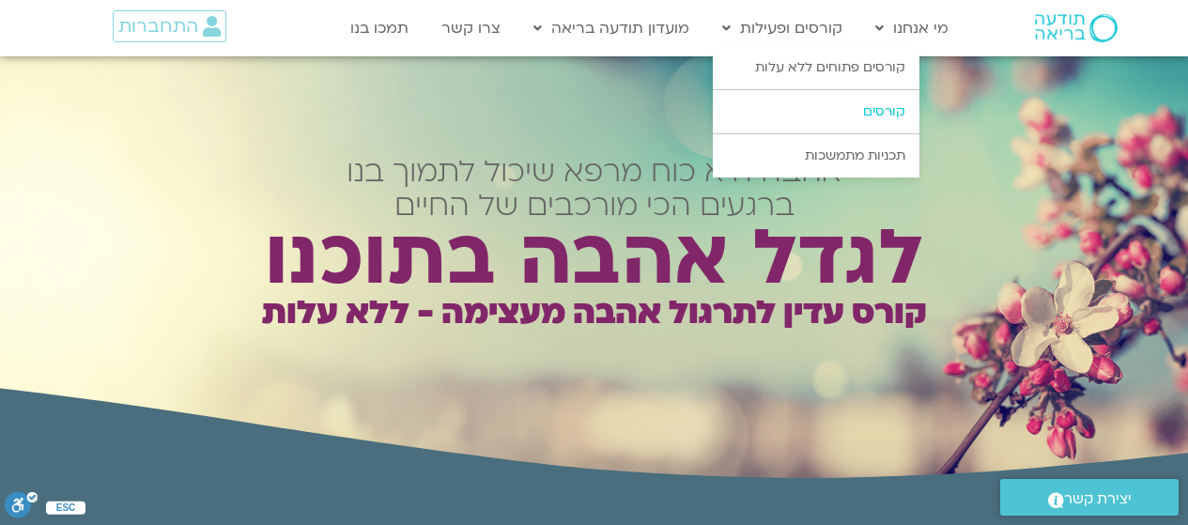
click at [820, 110] on link "קורסים" at bounding box center [816, 111] width 207 height 43
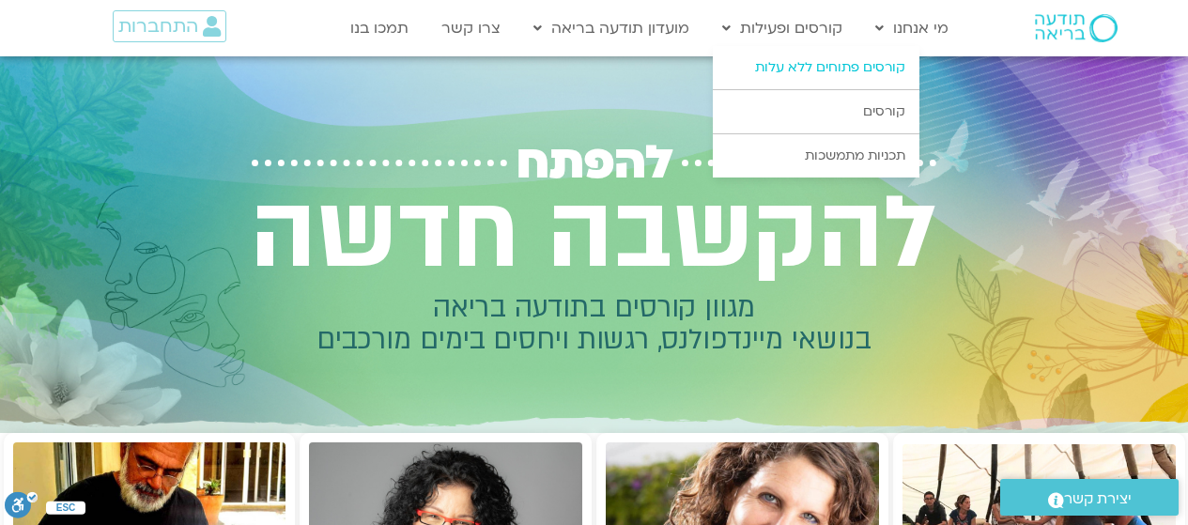
click at [802, 67] on link "קורסים פתוחים ללא עלות" at bounding box center [816, 67] width 207 height 43
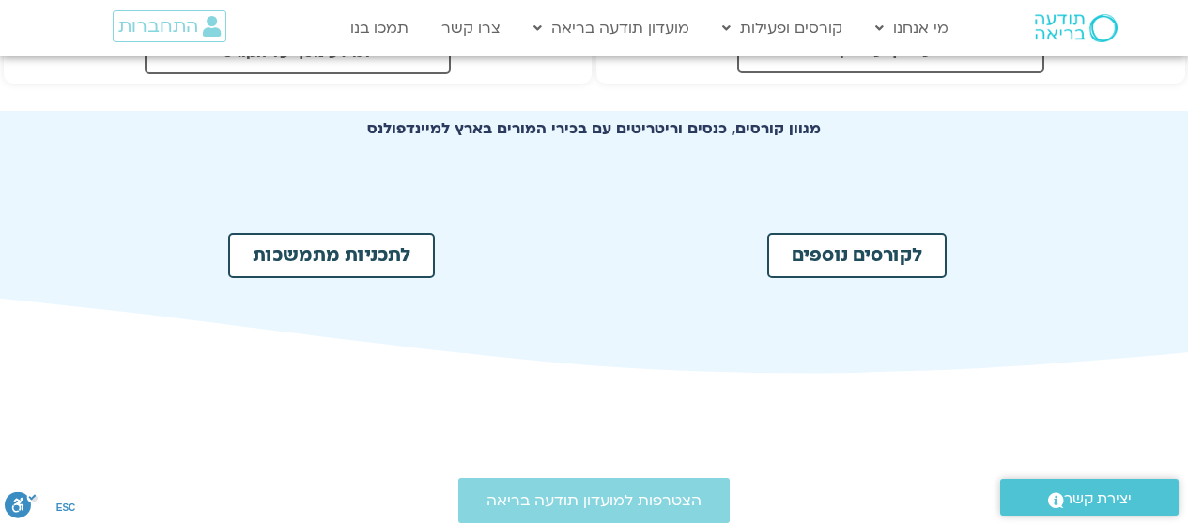
scroll to position [901, 0]
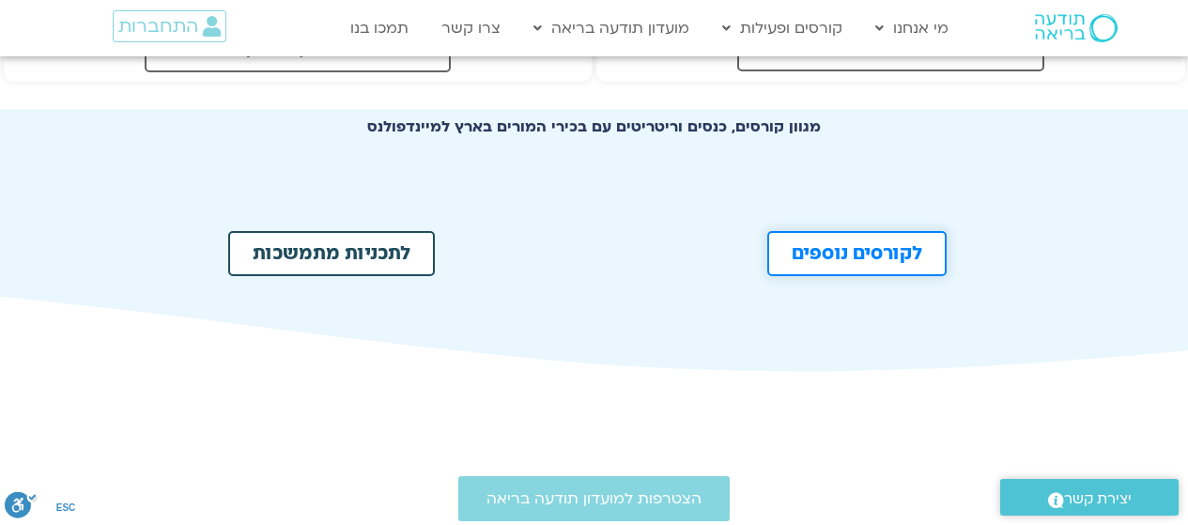
click at [804, 262] on span "לקורסים נוספים" at bounding box center [857, 253] width 131 height 19
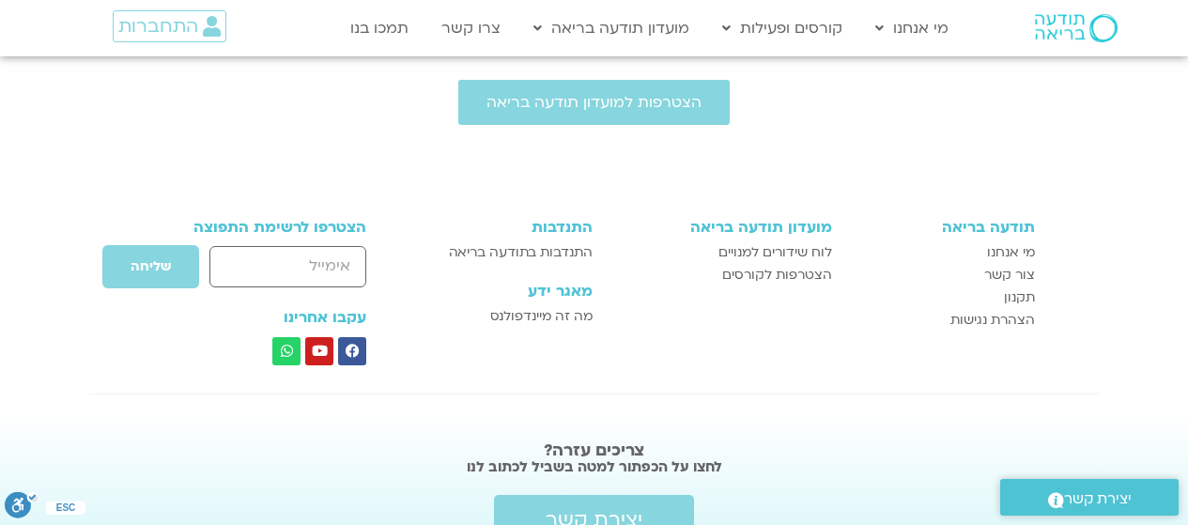
scroll to position [901, 0]
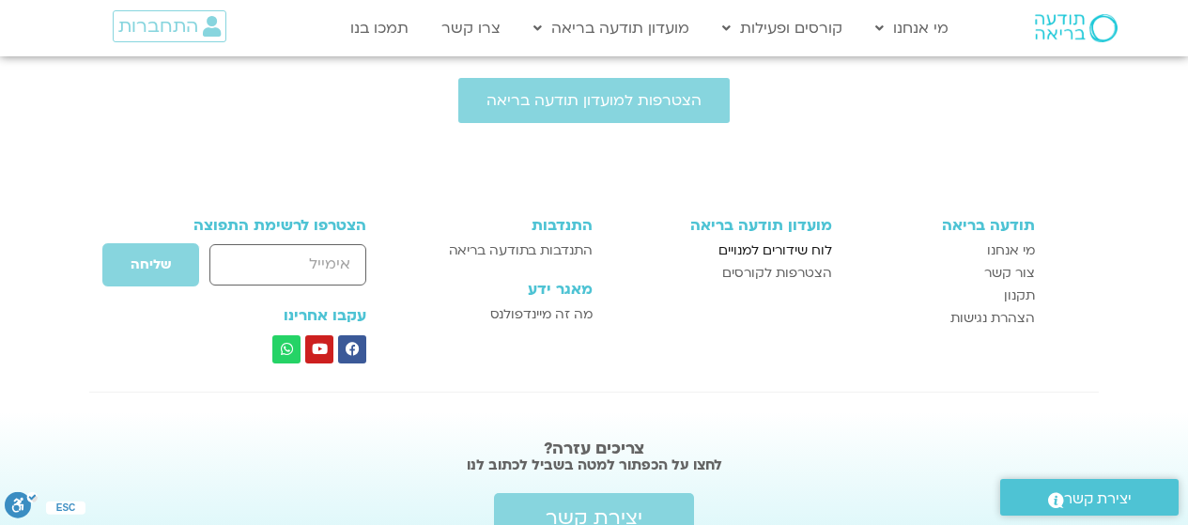
click at [793, 239] on span "לוח שידורים למנויים" at bounding box center [775, 250] width 114 height 23
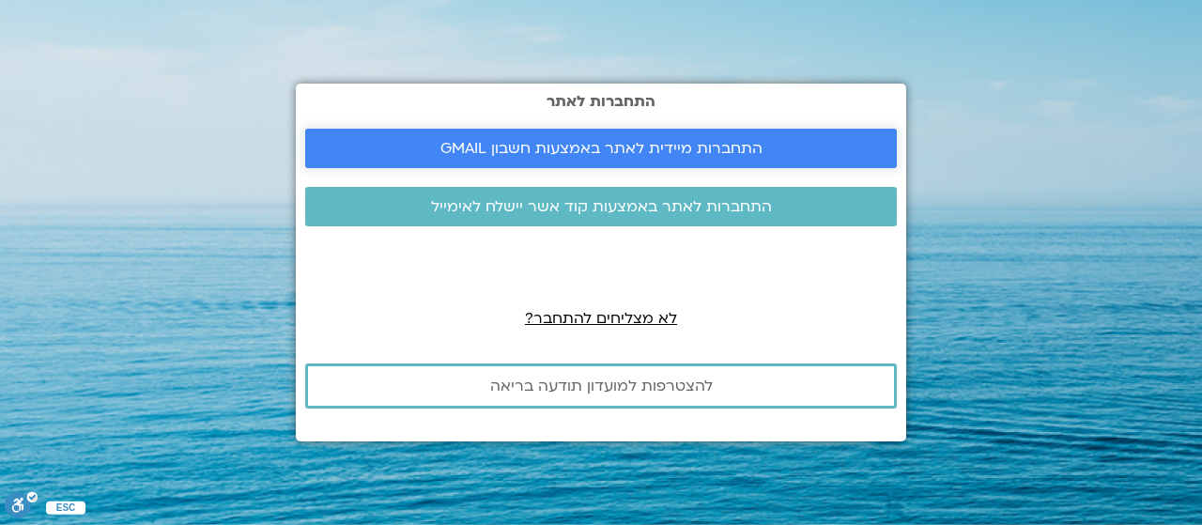
click at [744, 153] on span "התחברות מיידית לאתר באמצעות חשבון GMAIL" at bounding box center [601, 148] width 322 height 17
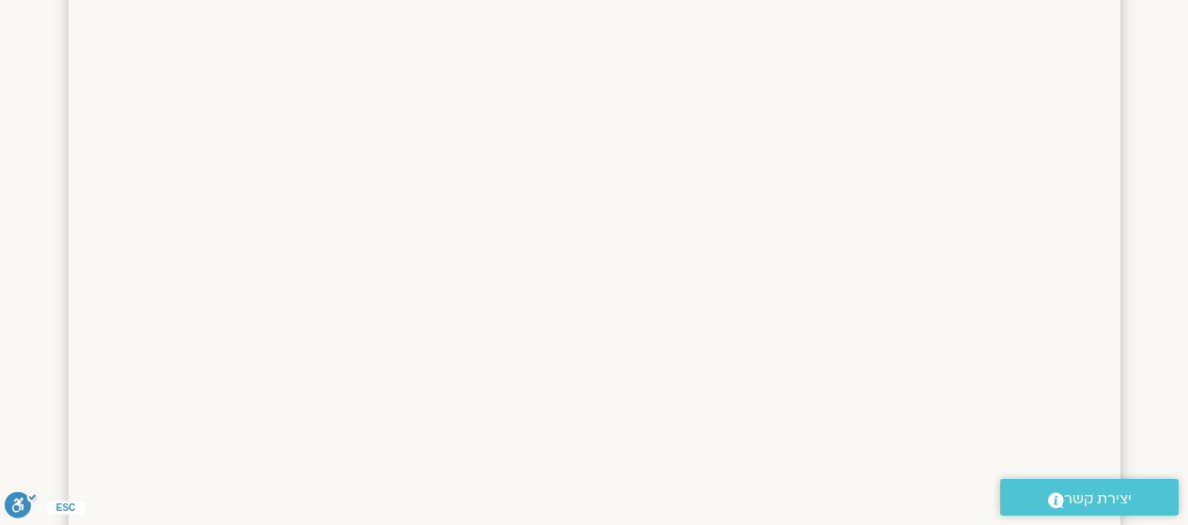
scroll to position [751, 0]
